Goal: Task Accomplishment & Management: Manage account settings

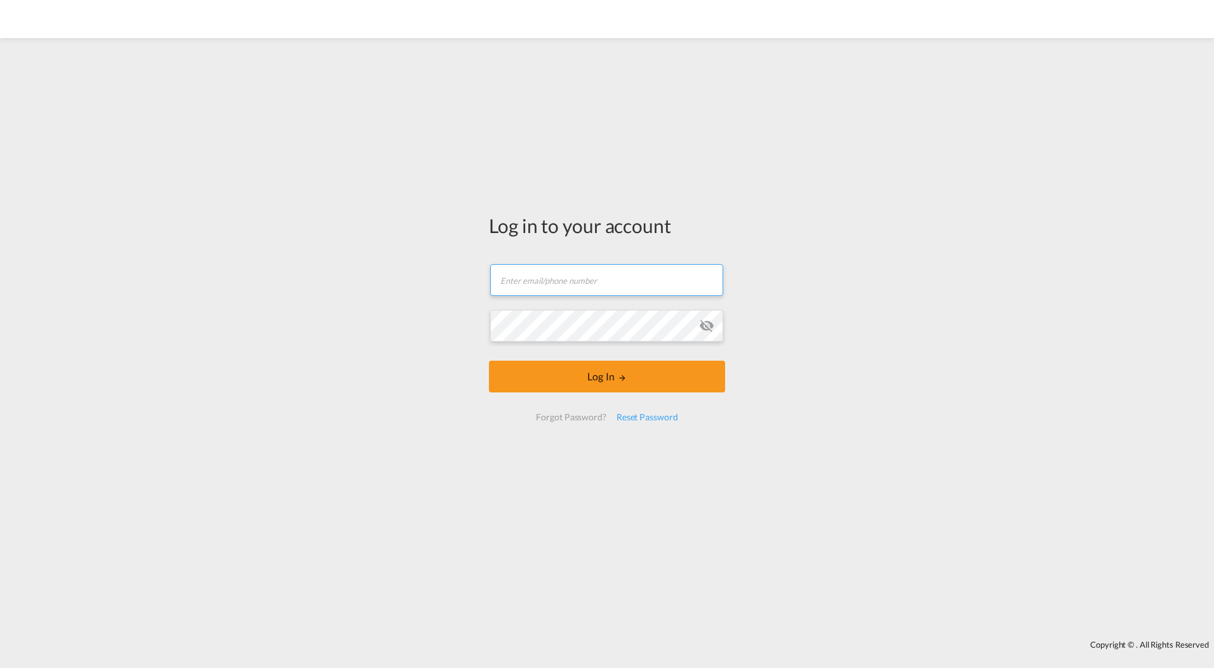
click at [522, 274] on input "text" at bounding box center [606, 280] width 233 height 32
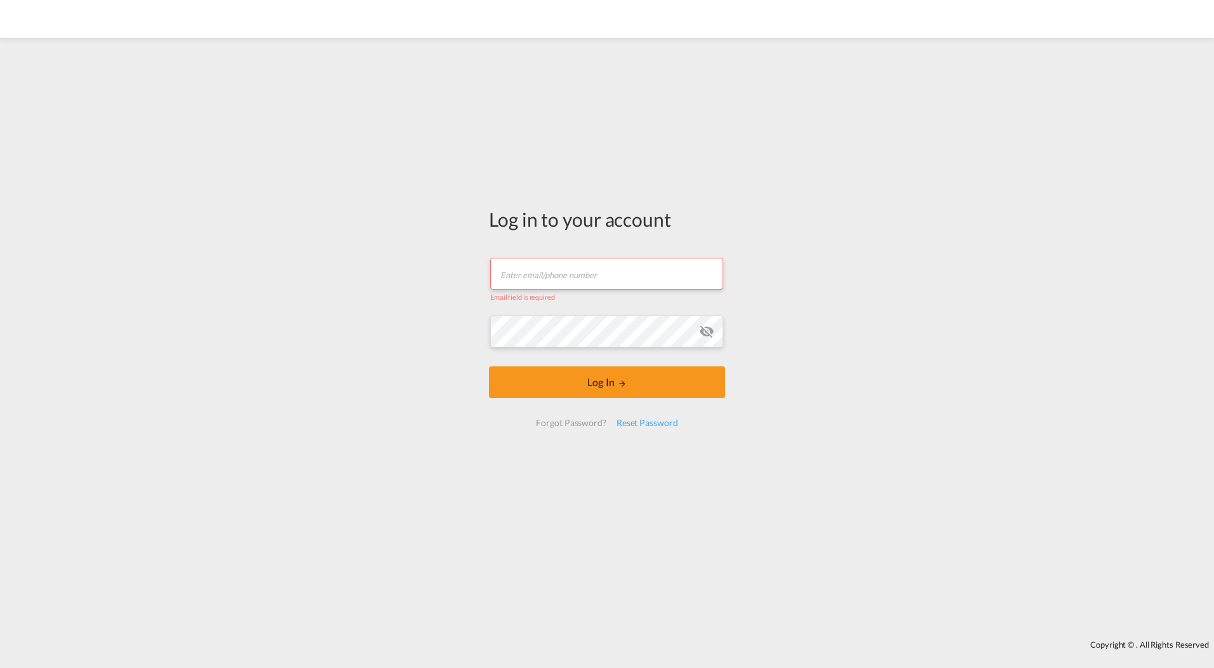
click at [590, 281] on input "text" at bounding box center [606, 274] width 233 height 32
paste input "[EMAIL_ADDRESS][DOMAIN_NAME]"
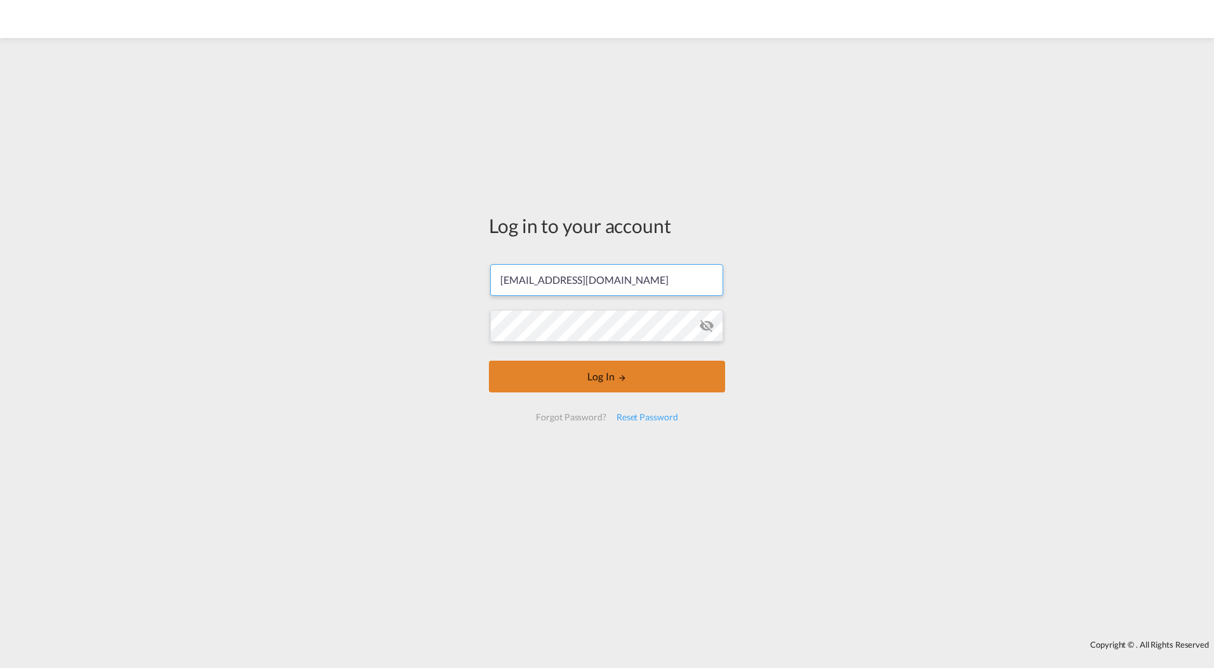
type input "[EMAIL_ADDRESS][DOMAIN_NAME]"
click at [593, 376] on button "Log In" at bounding box center [607, 377] width 236 height 32
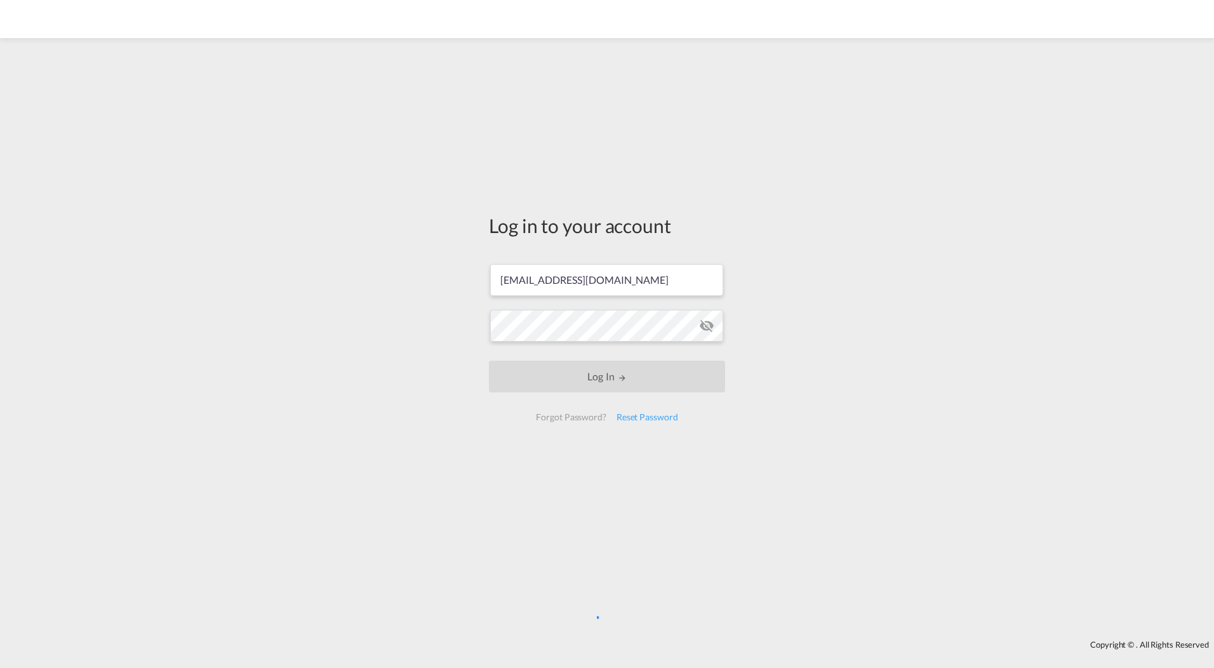
click at [933, 538] on div "Log in to your account [EMAIL_ADDRESS][DOMAIN_NAME] Log In Forgot Password? Res…" at bounding box center [607, 338] width 1214 height 589
click at [103, 190] on div "Log in to your account [EMAIL_ADDRESS][DOMAIN_NAME] Log In Forgot Password? Res…" at bounding box center [607, 338] width 1214 height 589
click at [469, 193] on div "Log in to your account [EMAIL_ADDRESS][DOMAIN_NAME] Log In Forgot Password? Res…" at bounding box center [607, 338] width 1214 height 589
click at [84, 243] on div "Log in to your account [EMAIL_ADDRESS][DOMAIN_NAME] Log In Forgot Password? Res…" at bounding box center [607, 338] width 1214 height 589
drag, startPoint x: 508, startPoint y: 229, endPoint x: 701, endPoint y: 239, distance: 193.9
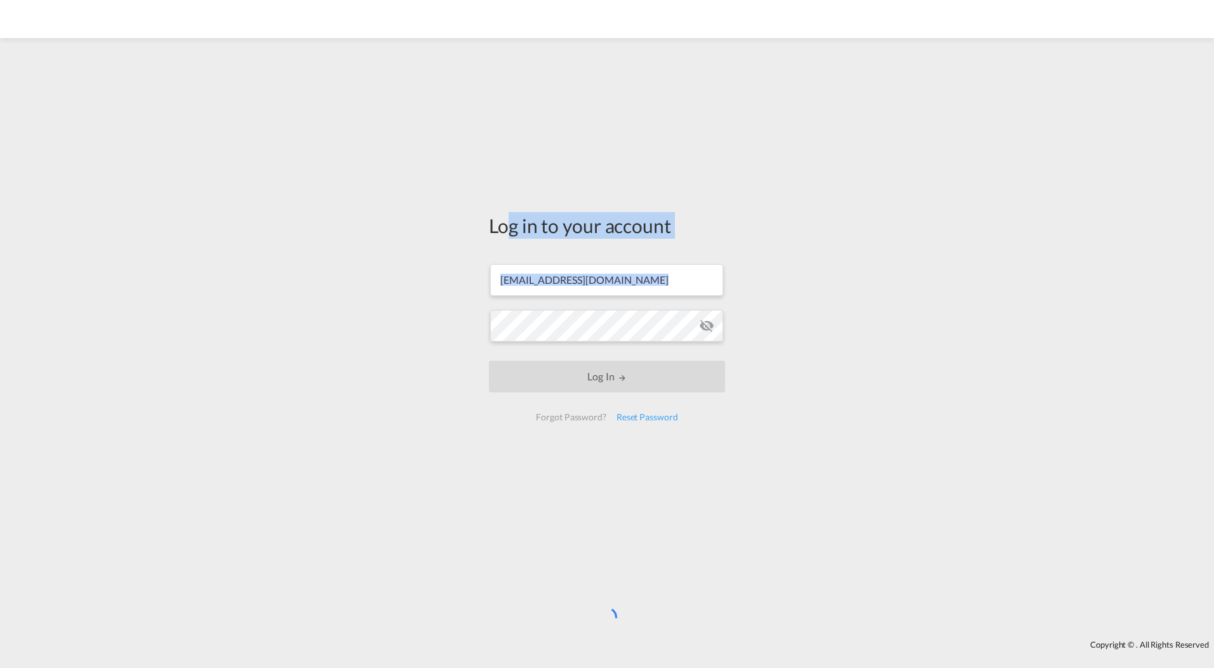
click at [701, 239] on div "Log in to your account [EMAIL_ADDRESS][DOMAIN_NAME] Log In Forgot Password? Res…" at bounding box center [607, 323] width 236 height 222
drag, startPoint x: 701, startPoint y: 239, endPoint x: 661, endPoint y: 244, distance: 40.2
click at [661, 244] on div "Log in to your account [EMAIL_ADDRESS][DOMAIN_NAME] Log In Forgot Password? Res…" at bounding box center [607, 323] width 236 height 222
click at [535, 499] on div "Log in to your account [EMAIL_ADDRESS][DOMAIN_NAME] Log In Forgot Password? Res…" at bounding box center [606, 322] width 255 height 556
